Goal: Go to known website: Access a specific website the user already knows

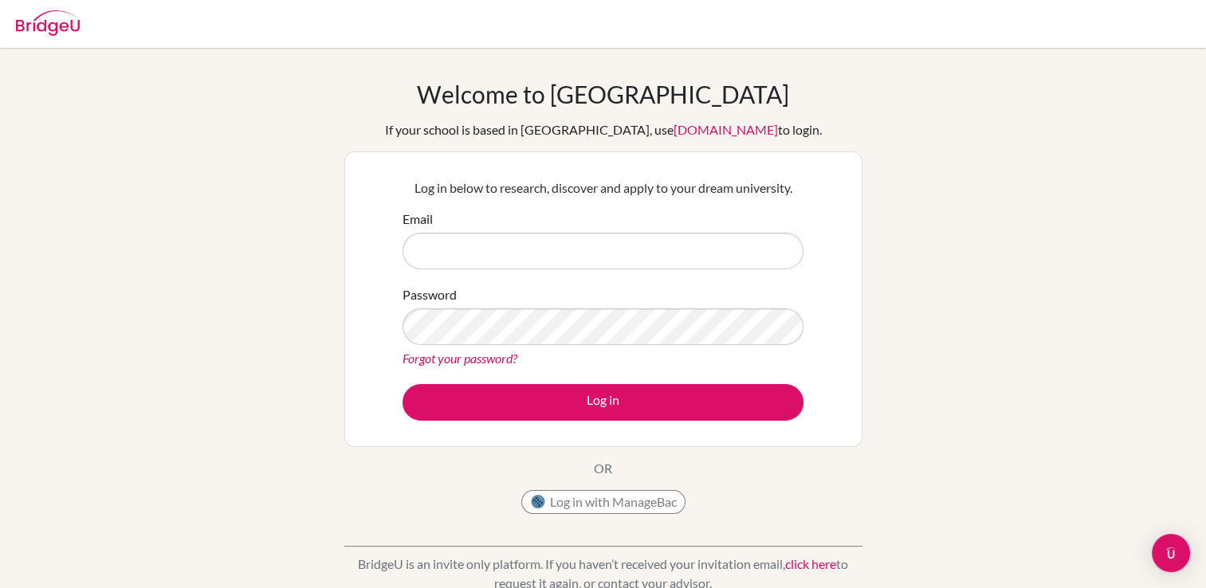
click at [584, 486] on div "Welcome to BridgeU If your school is based in China, use app.bridge-u.com.cn to…" at bounding box center [603, 301] width 518 height 442
click at [580, 501] on button "Log in with ManageBac" at bounding box center [603, 502] width 164 height 24
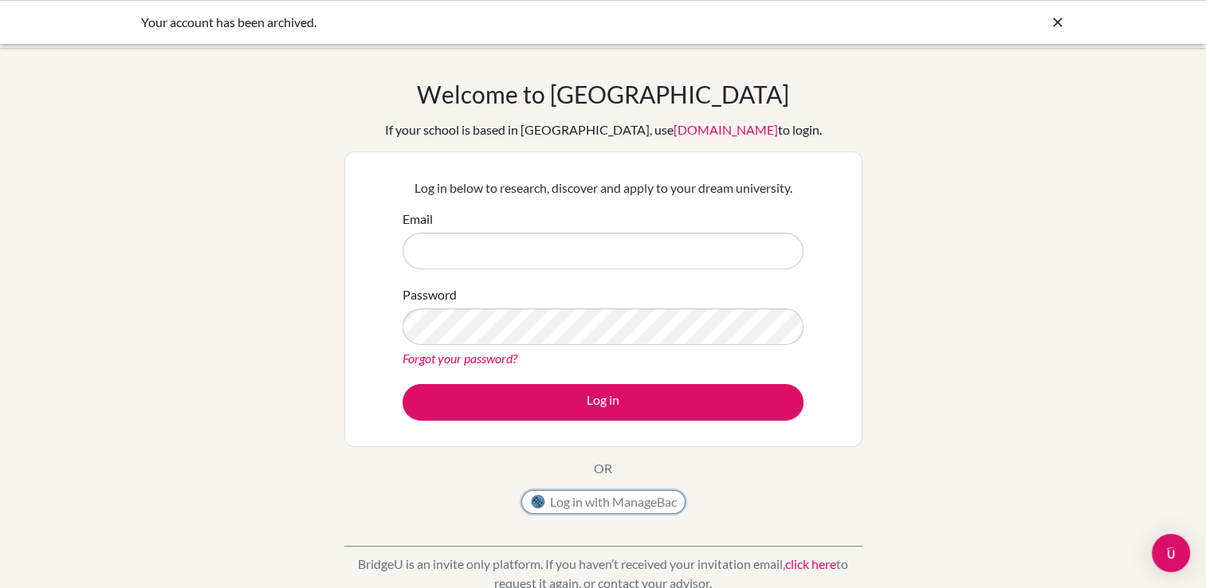
click at [625, 496] on button "Log in with ManageBac" at bounding box center [603, 502] width 164 height 24
